Goal: Information Seeking & Learning: Find specific fact

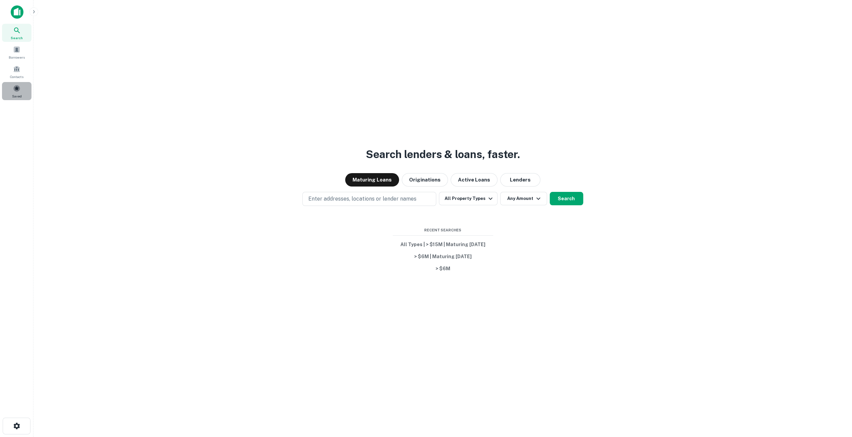
click at [12, 93] on span "Saved" at bounding box center [17, 95] width 10 height 5
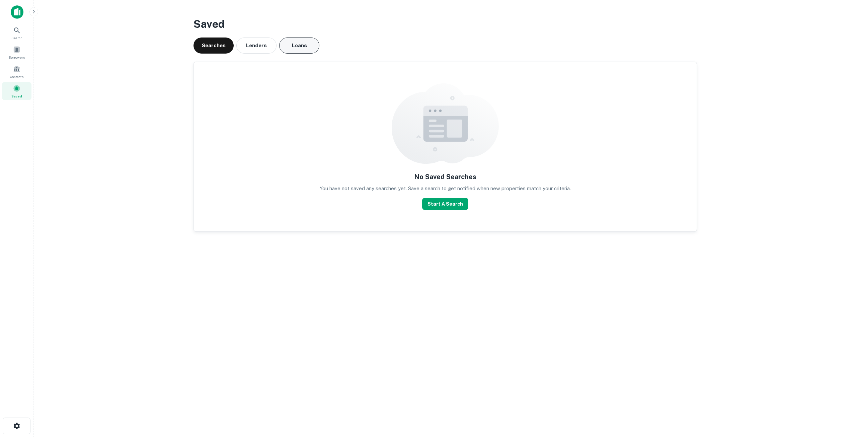
click at [298, 50] on button "Loans" at bounding box center [299, 45] width 40 height 16
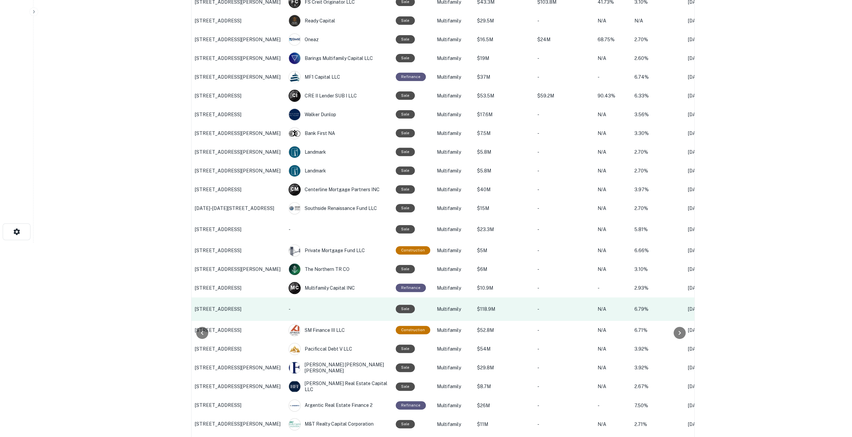
scroll to position [234, 0]
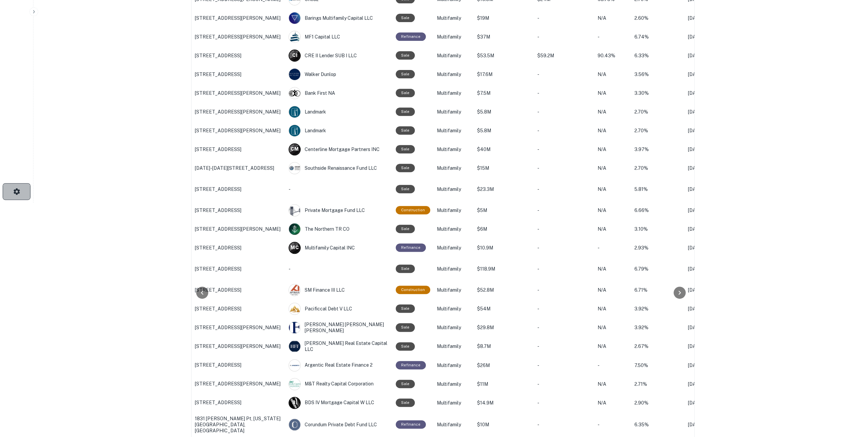
click at [21, 194] on button "button" at bounding box center [17, 191] width 28 height 17
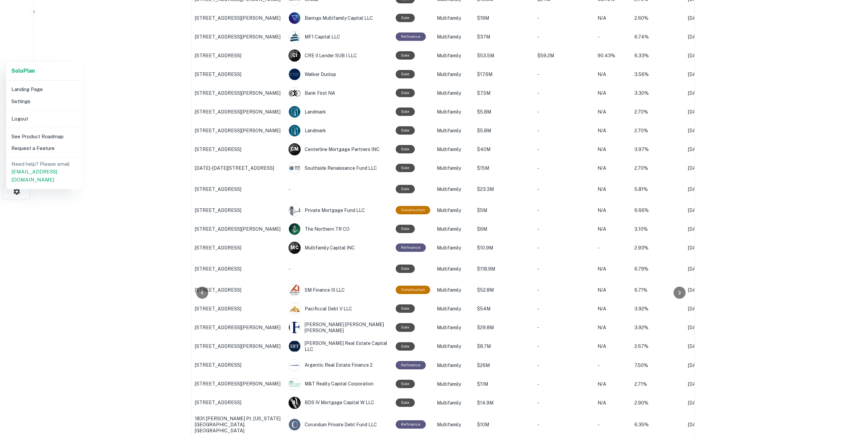
click at [26, 103] on li "Settings" at bounding box center [45, 101] width 72 height 12
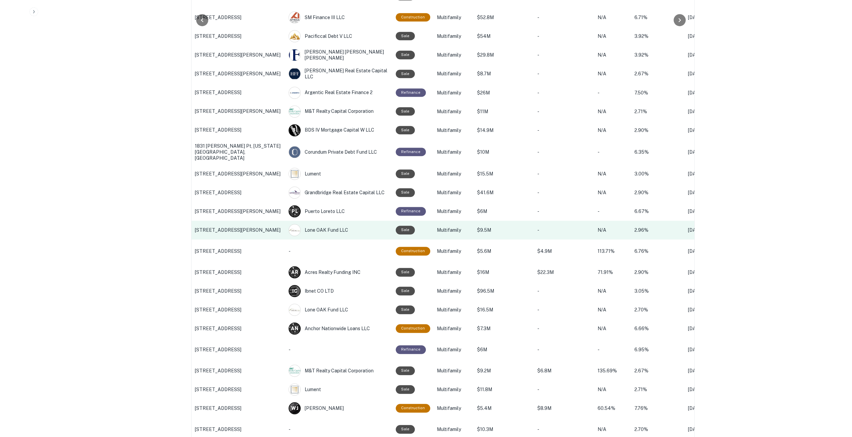
scroll to position [570, 0]
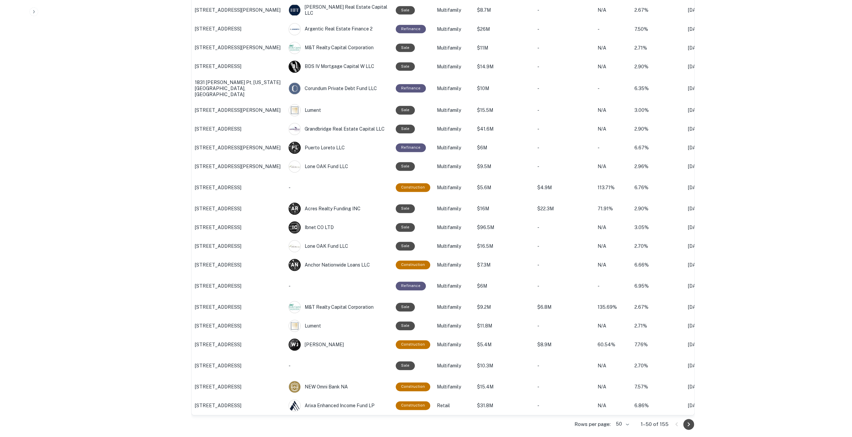
click at [687, 424] on icon "Go to next page" at bounding box center [688, 424] width 8 height 8
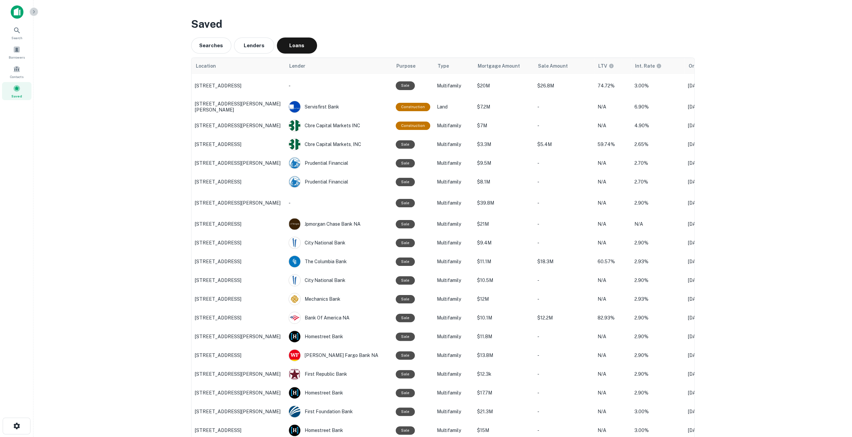
click at [33, 9] on icon "button" at bounding box center [33, 11] width 5 height 5
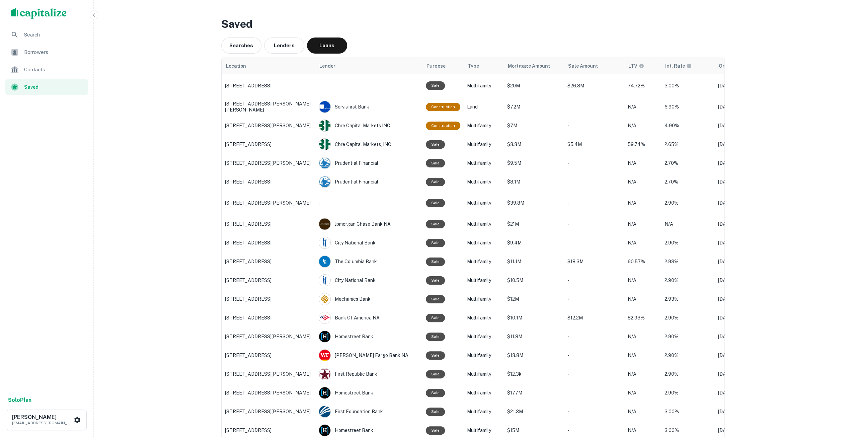
click at [93, 15] on icon "button" at bounding box center [94, 14] width 2 height 3
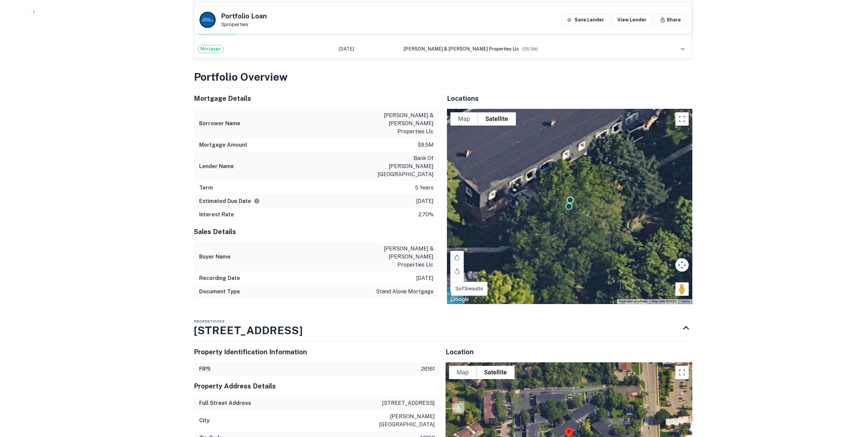
scroll to position [511, 0]
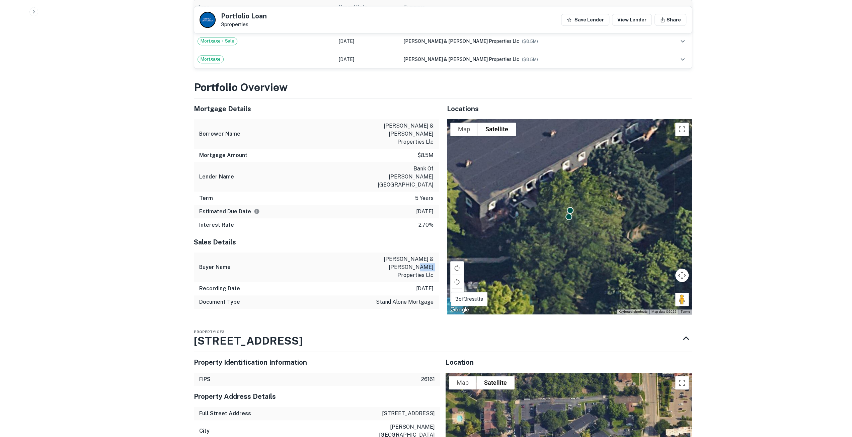
drag, startPoint x: 433, startPoint y: 227, endPoint x: 420, endPoint y: 228, distance: 13.4
click at [422, 252] on div "Buyer Name barnes & barnes properties llc" at bounding box center [316, 266] width 245 height 29
drag, startPoint x: 392, startPoint y: 220, endPoint x: 433, endPoint y: 218, distance: 40.9
click at [433, 252] on div "Buyer Name barnes & barnes properties llc" at bounding box center [316, 266] width 245 height 29
copy p "barnes & barnes"
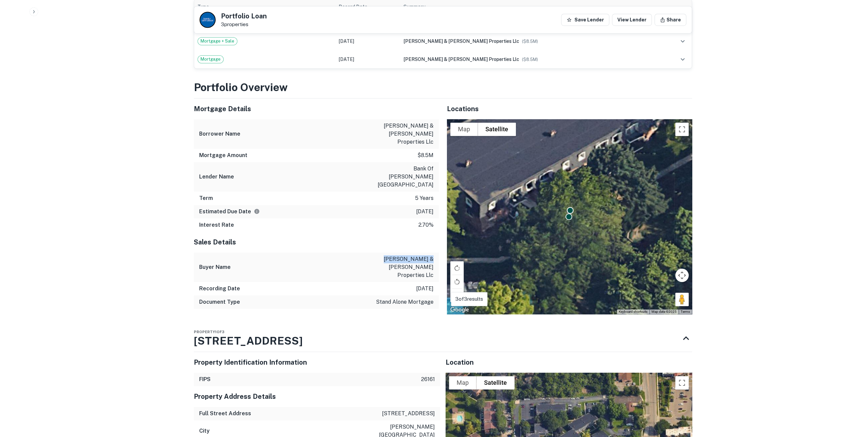
click at [417, 255] on p "barnes & barnes properties llc" at bounding box center [403, 267] width 60 height 24
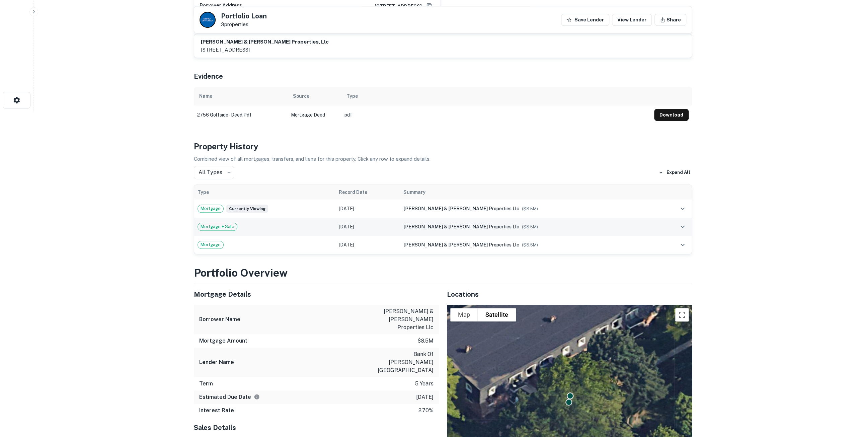
scroll to position [468, 0]
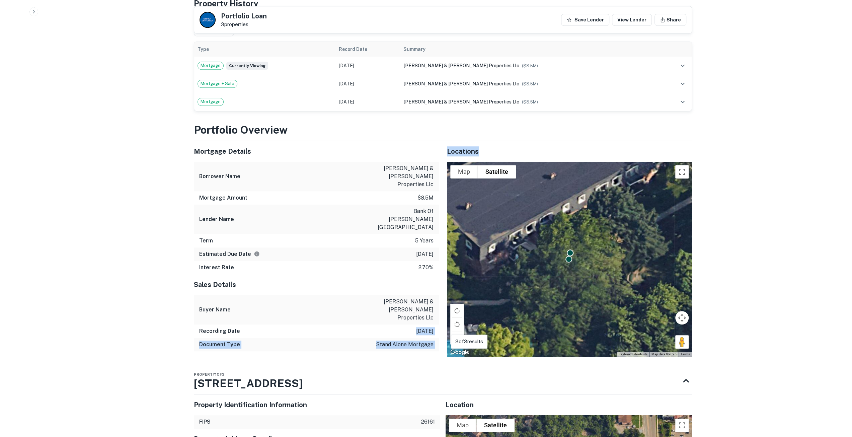
drag, startPoint x: 406, startPoint y: 284, endPoint x: 431, endPoint y: 283, distance: 25.1
click at [431, 327] on p "12/21/2020" at bounding box center [424, 331] width 17 height 8
click at [423, 327] on p "12/21/2020" at bounding box center [424, 331] width 17 height 8
click at [416, 250] on p "12/21/2025" at bounding box center [424, 254] width 17 height 8
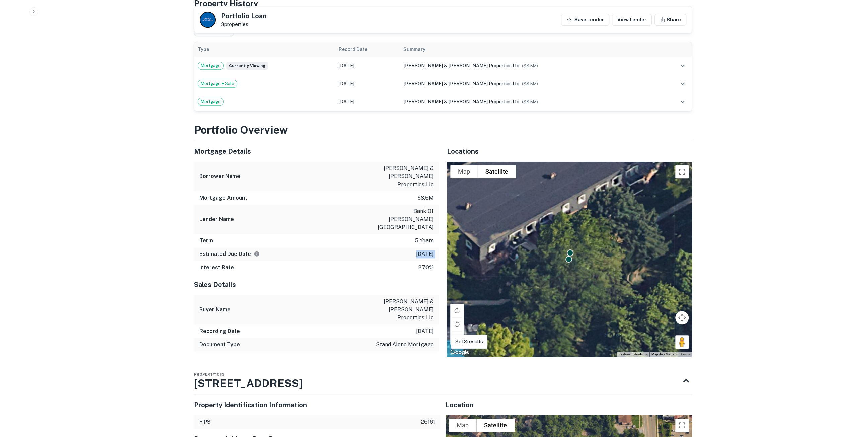
click at [416, 250] on p "12/21/2025" at bounding box center [424, 254] width 17 height 8
click at [405, 261] on div "Interest Rate 2.70%" at bounding box center [316, 267] width 245 height 13
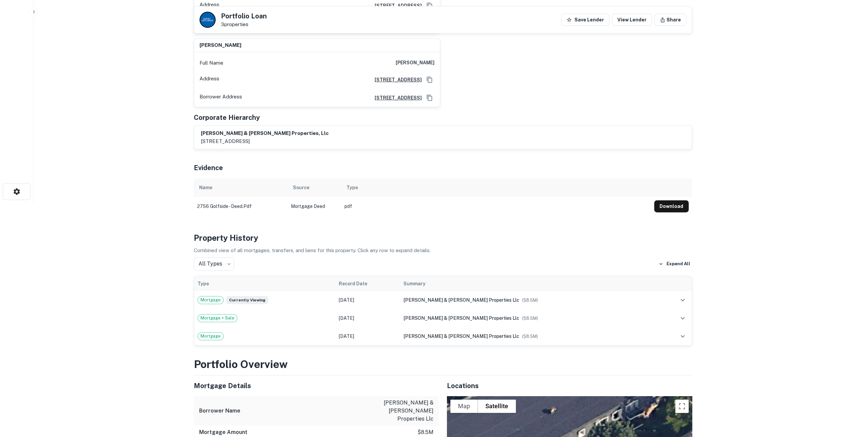
scroll to position [0, 0]
